Goal: Information Seeking & Learning: Check status

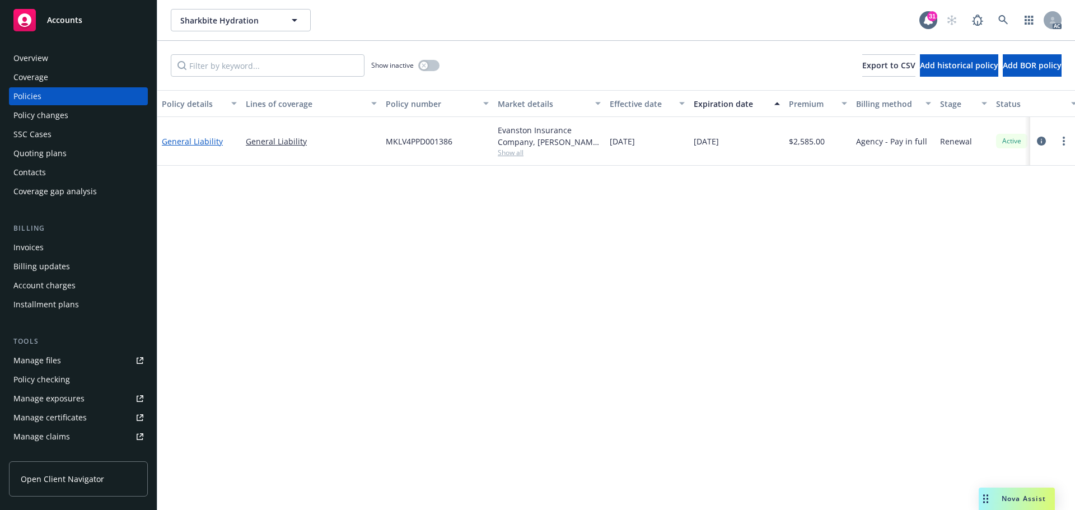
click at [202, 141] on link "General Liability" at bounding box center [192, 141] width 61 height 11
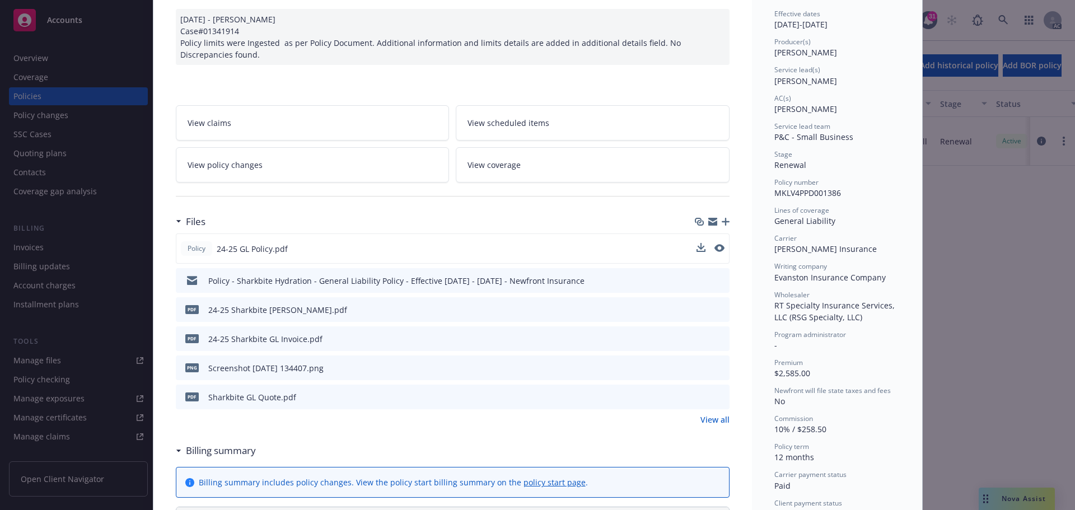
scroll to position [112, 0]
click at [716, 247] on icon "preview file" at bounding box center [718, 247] width 10 height 8
click at [218, 168] on span "View policy changes" at bounding box center [225, 164] width 75 height 12
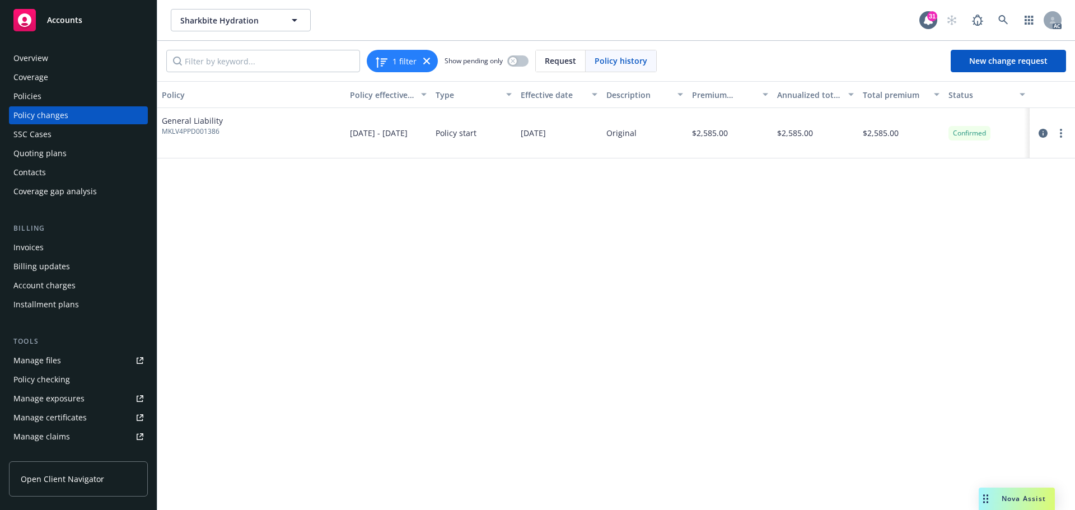
click at [59, 91] on div "Policies" at bounding box center [78, 96] width 130 height 18
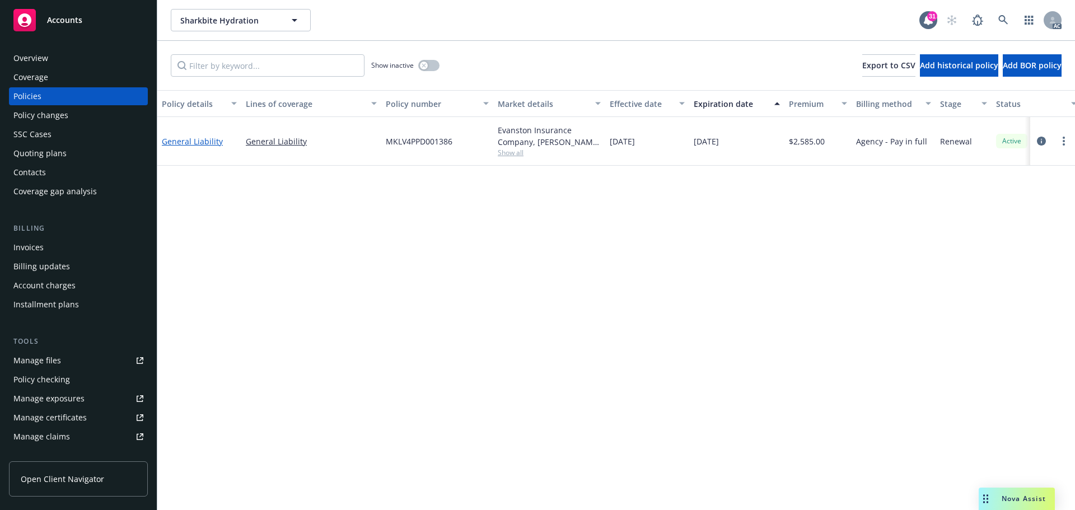
click at [199, 141] on link "General Liability" at bounding box center [192, 141] width 61 height 11
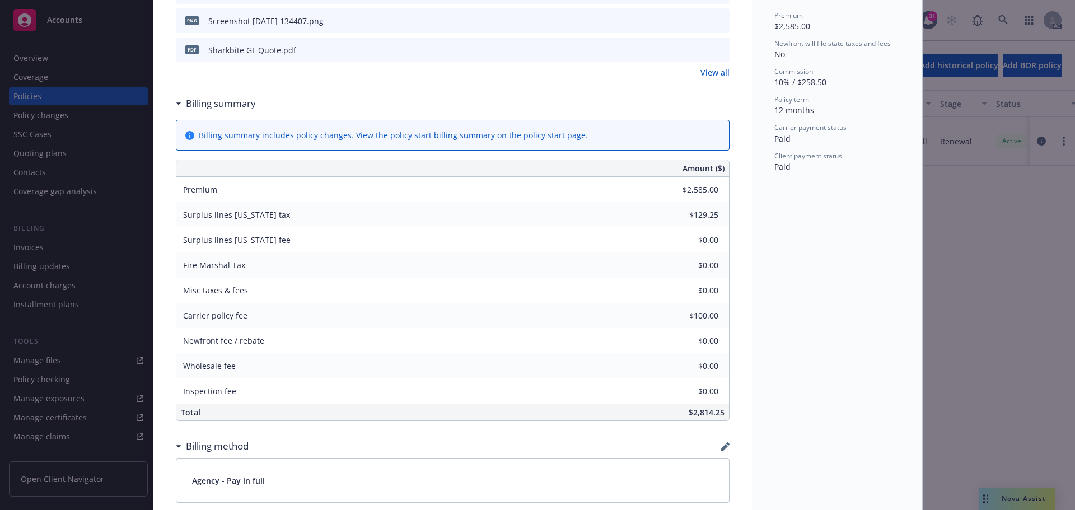
scroll to position [482, 0]
